Goal: Task Accomplishment & Management: Manage account settings

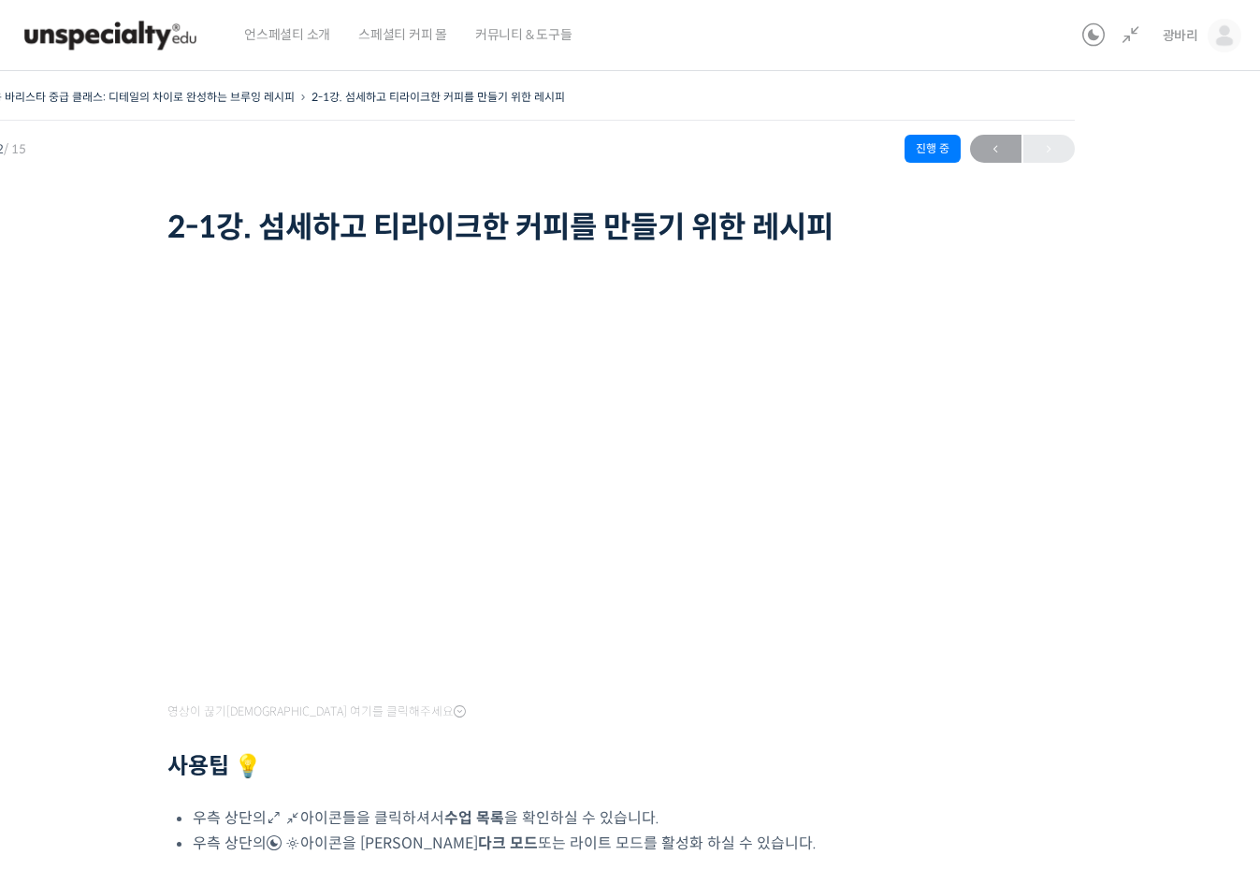
scroll to position [328, 0]
click at [143, 29] on img at bounding box center [110, 35] width 183 height 56
click at [247, 248] on div at bounding box center [522, 248] width 711 height 6
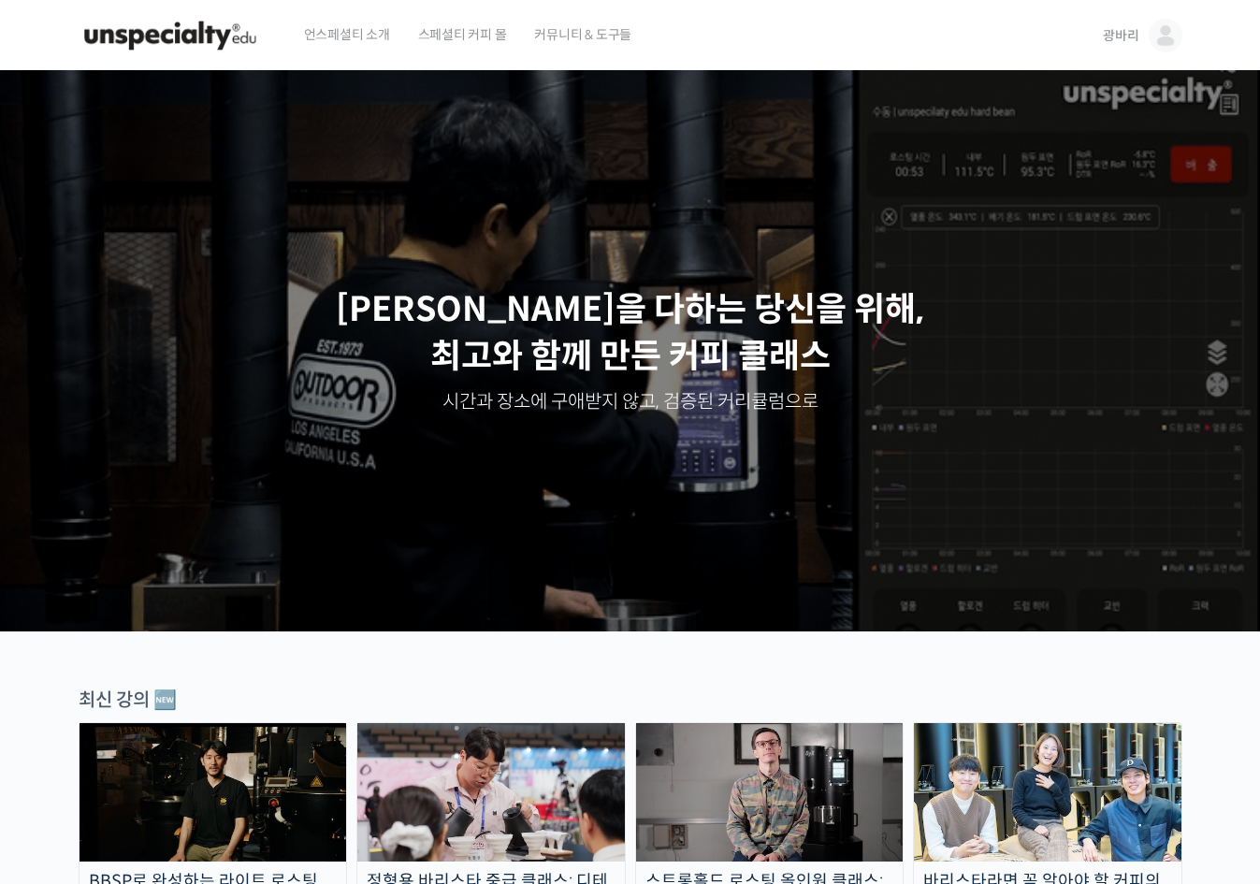
click at [1151, 26] on img at bounding box center [1166, 36] width 34 height 34
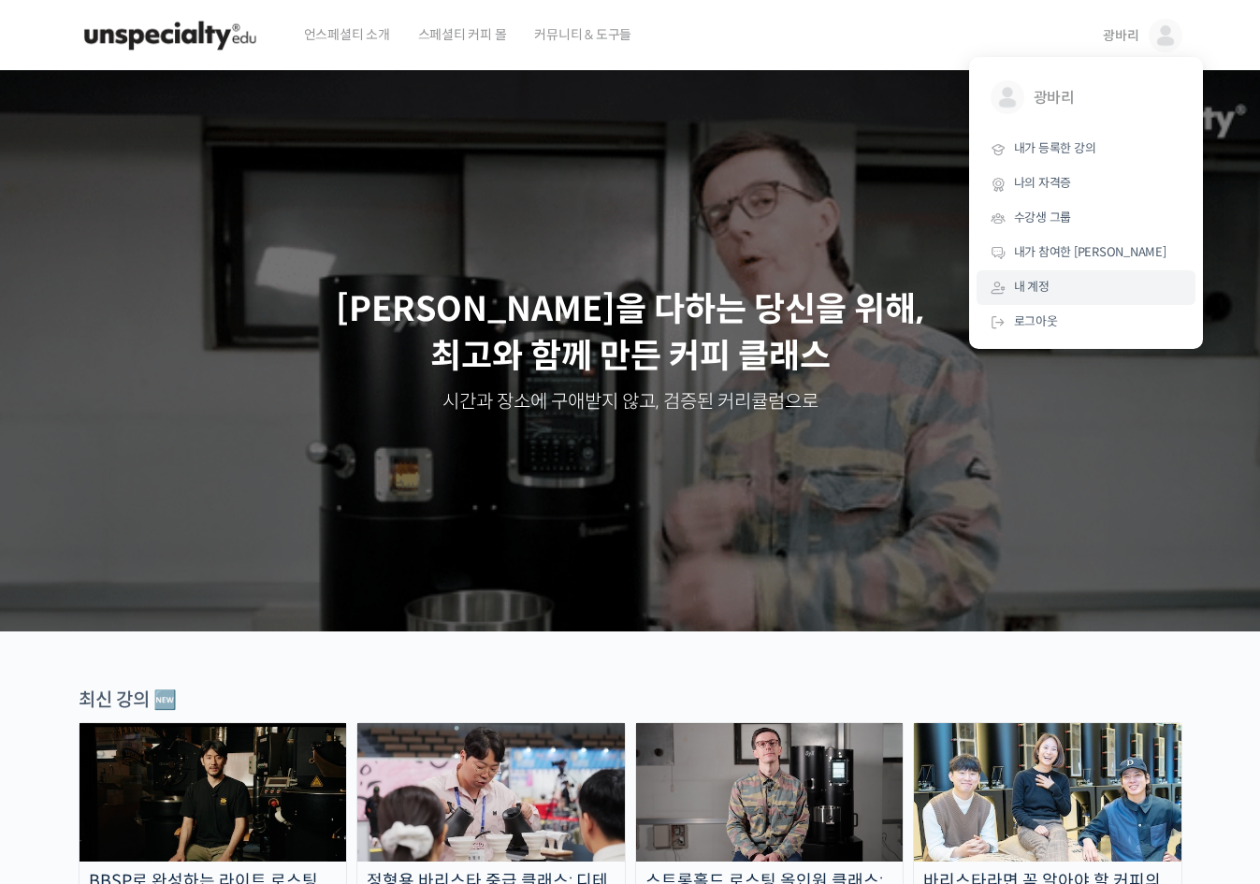
click at [1048, 285] on span "내 계정" at bounding box center [1032, 287] width 36 height 16
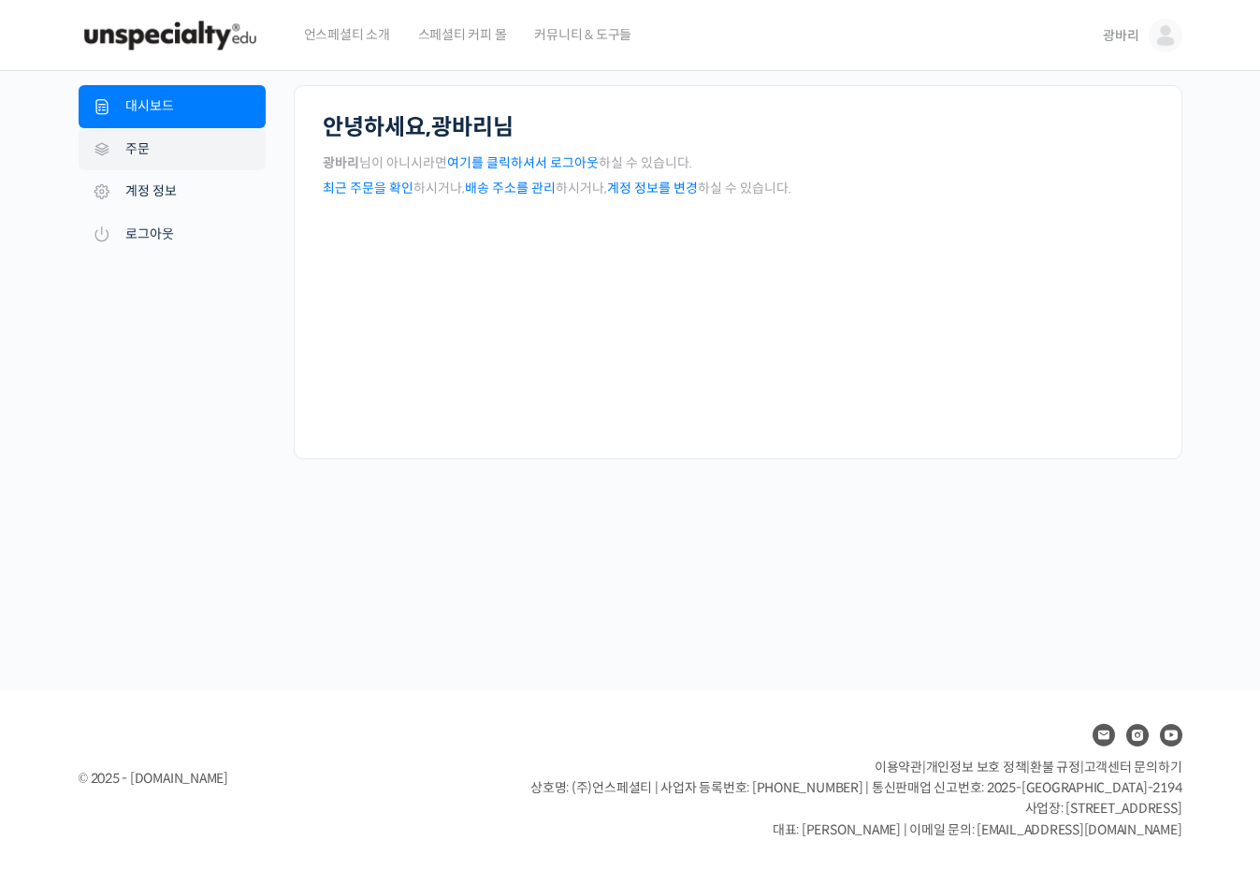
click at [193, 157] on link "주문" at bounding box center [172, 149] width 187 height 43
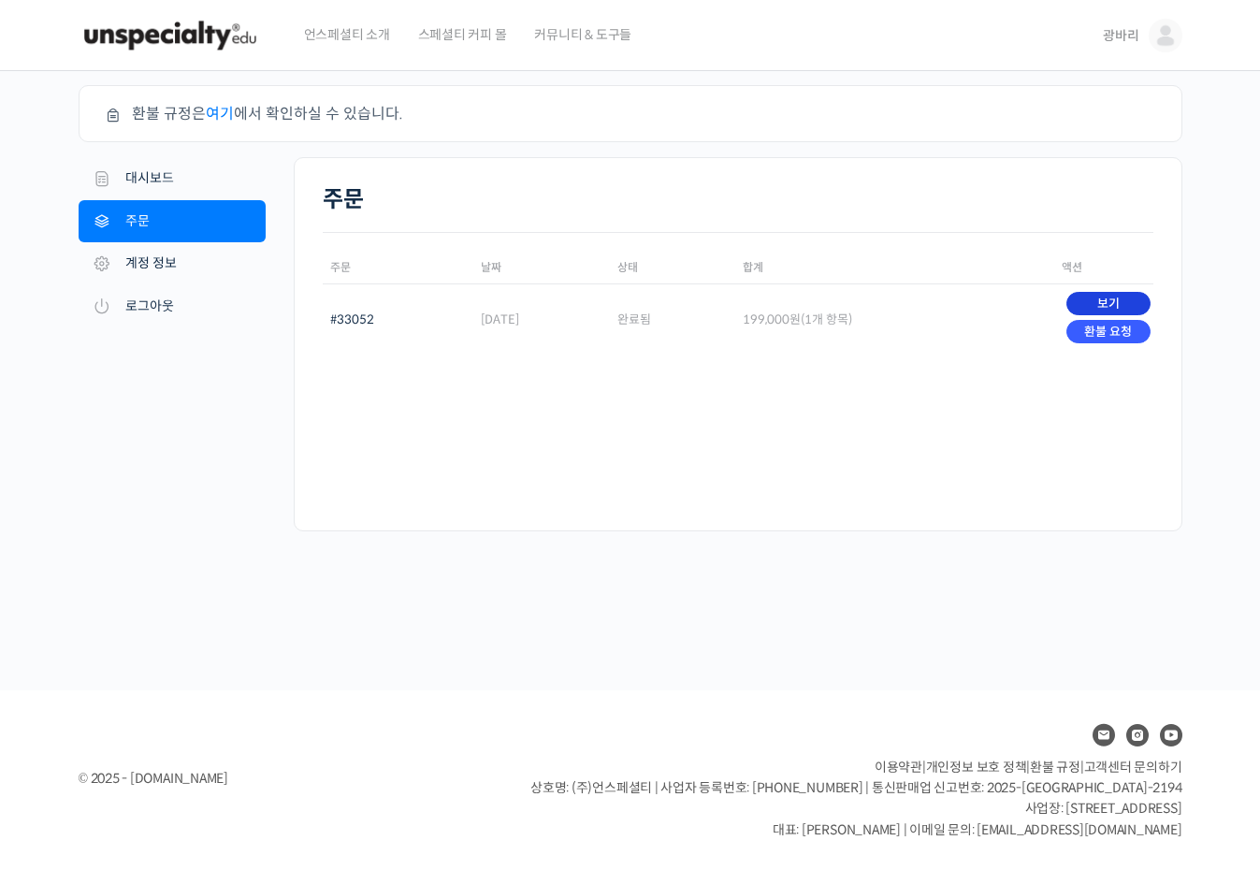
click at [1098, 303] on link "보기" at bounding box center [1107, 303] width 83 height 23
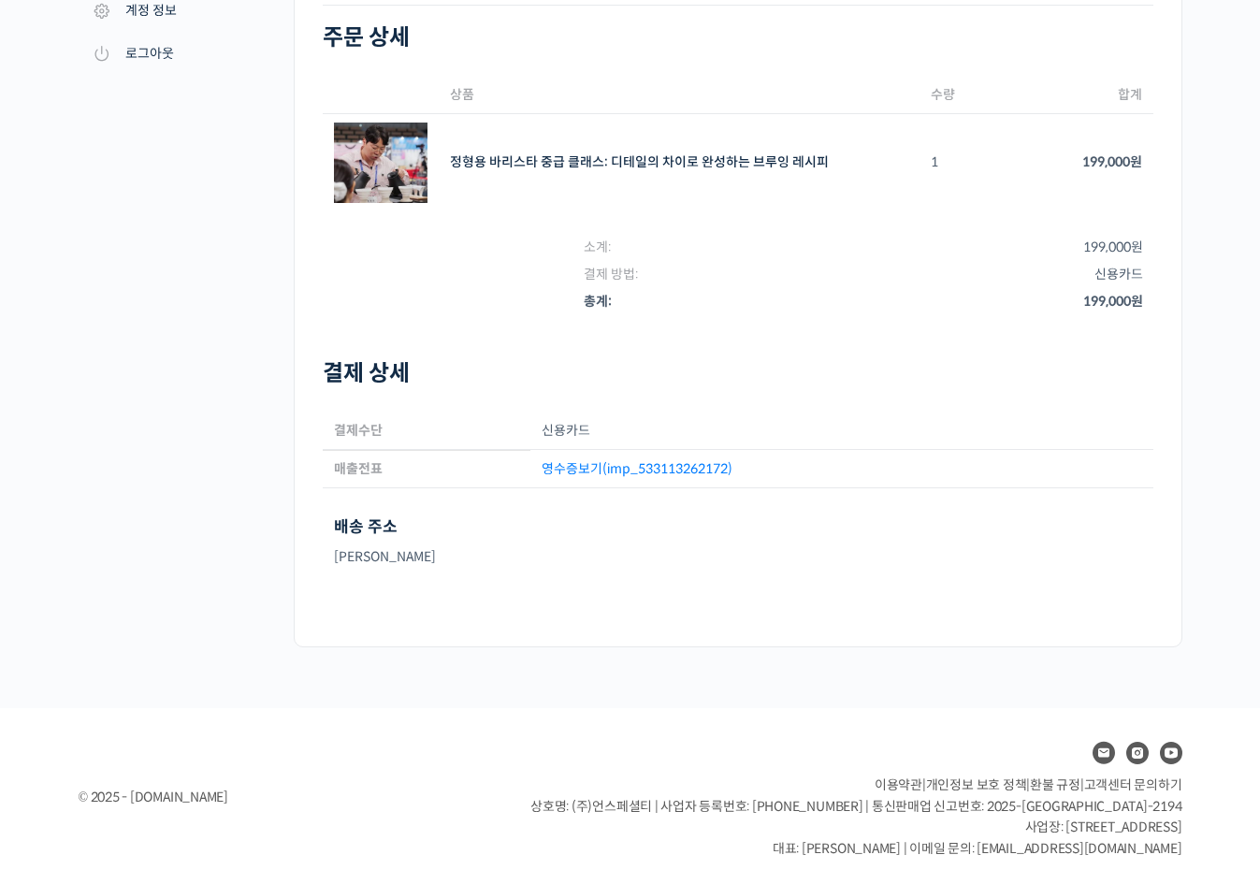
scroll to position [180, 0]
click at [611, 470] on link "영수증보기(imp_533113262172)" at bounding box center [637, 469] width 191 height 17
click at [163, 220] on nav "내 계정 대시보드 주문 [GEOGRAPHIC_DATA] 주소 계정 정보 로그아웃" at bounding box center [186, 277] width 215 height 743
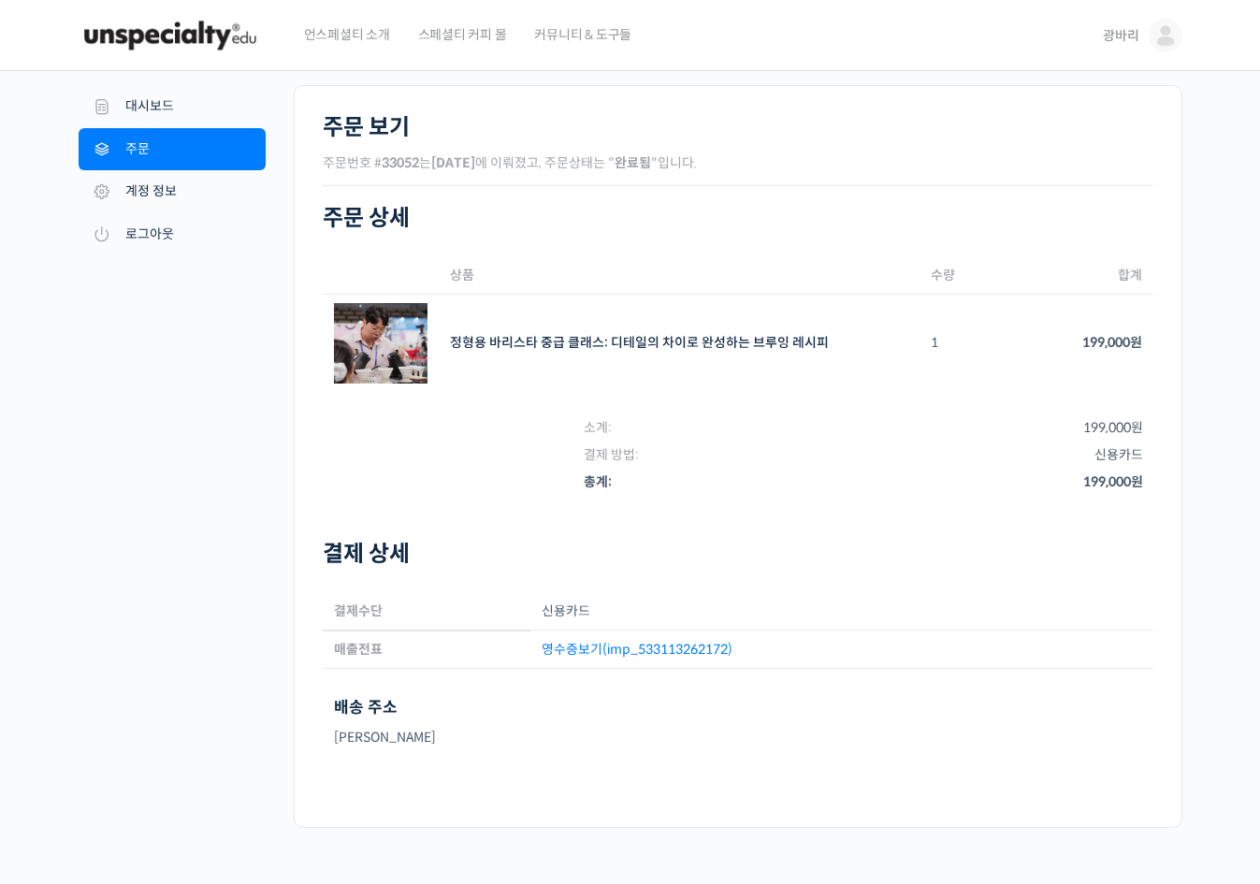
scroll to position [0, 0]
click at [141, 48] on img at bounding box center [170, 35] width 183 height 56
